Goal: Task Accomplishment & Management: Manage account settings

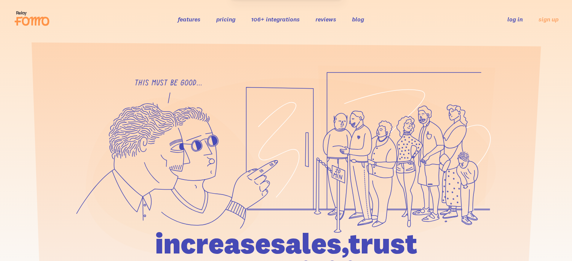
click at [514, 18] on link "log in" at bounding box center [514, 19] width 15 height 8
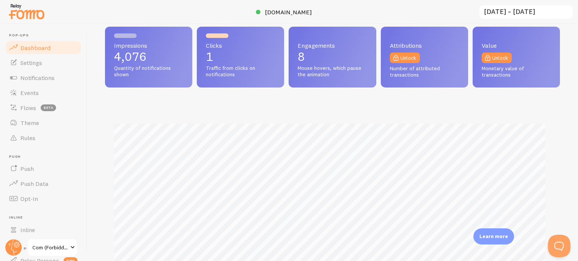
scroll to position [113, 0]
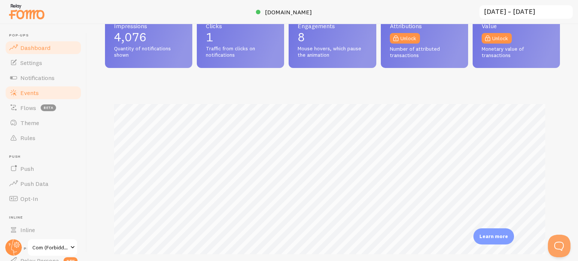
click at [52, 96] on link "Events" at bounding box center [43, 92] width 77 height 15
